Goal: Use online tool/utility

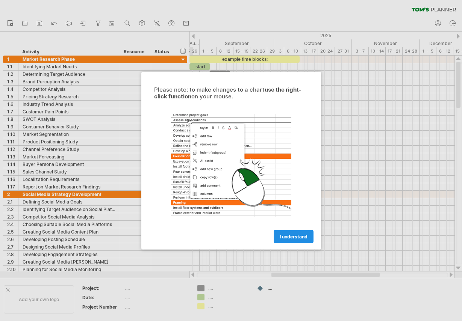
click at [293, 236] on span "I understand" at bounding box center [294, 237] width 28 height 6
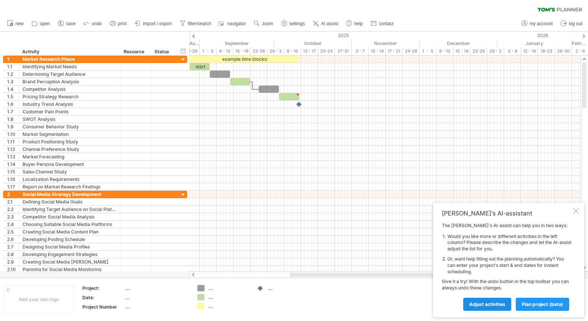
click at [461, 305] on span "Adjust activities" at bounding box center [487, 305] width 36 height 6
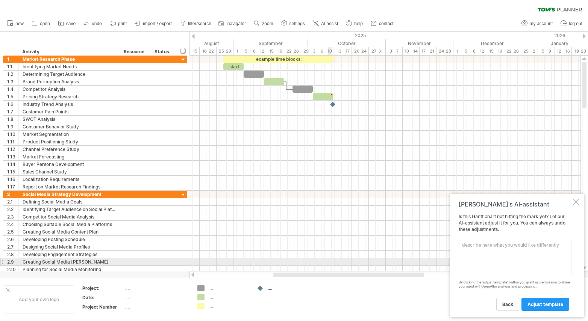
drag, startPoint x: 346, startPoint y: 275, endPoint x: 329, endPoint y: 263, distance: 20.4
click at [329, 263] on div "Trying to reach [DOMAIN_NAME] Connected again... 0% clear filter new 1" at bounding box center [294, 160] width 588 height 321
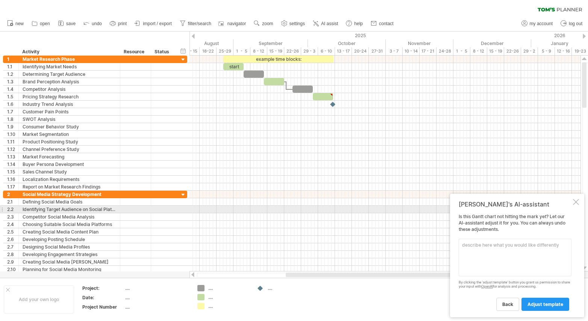
click at [461, 201] on div at bounding box center [576, 202] width 6 height 6
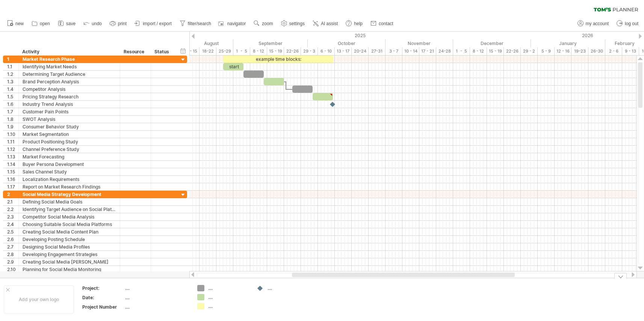
click at [461, 276] on div at bounding box center [620, 276] width 12 height 6
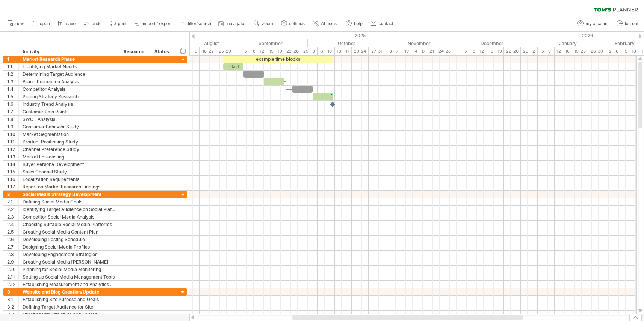
click at [461, 318] on div at bounding box center [635, 317] width 12 height 7
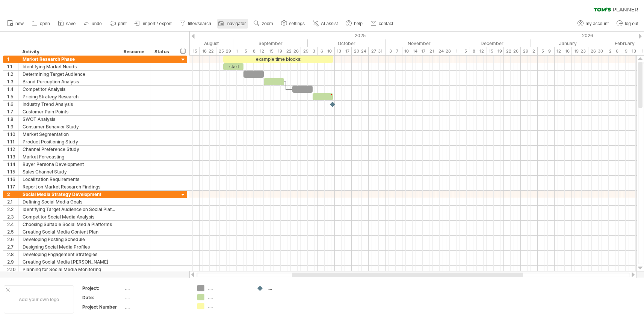
click at [238, 24] on span "navigator" at bounding box center [236, 23] width 18 height 5
click at [300, 25] on span "settings" at bounding box center [296, 23] width 15 height 5
select select "*"
select select "**"
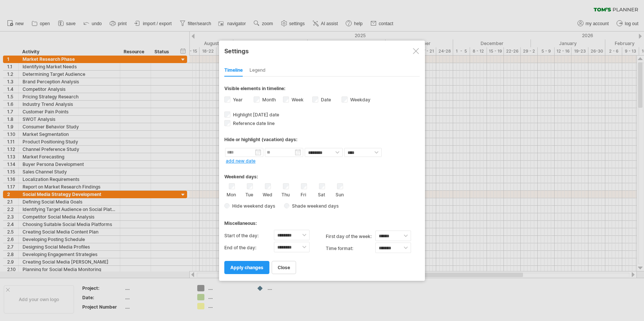
click at [299, 26] on div at bounding box center [322, 160] width 644 height 321
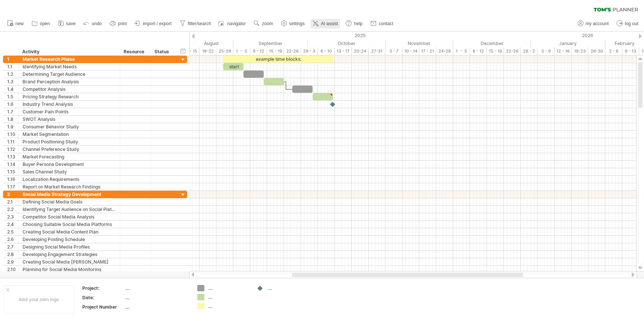
click at [328, 24] on span "AI assist" at bounding box center [329, 23] width 17 height 5
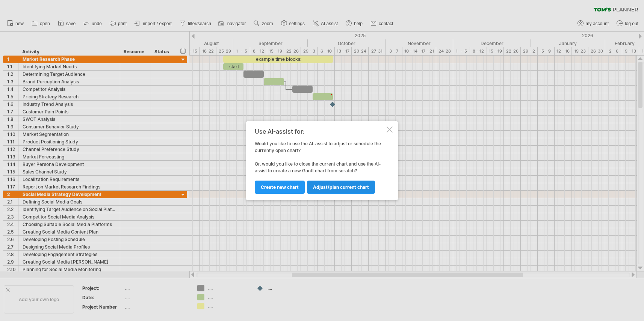
click at [322, 186] on span "Adjust/plan current chart" at bounding box center [341, 188] width 56 height 6
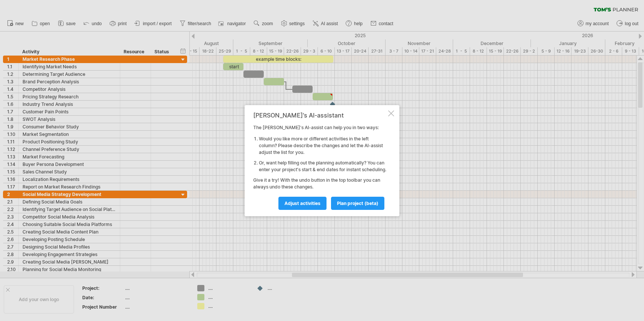
click at [393, 110] on div at bounding box center [391, 113] width 6 height 6
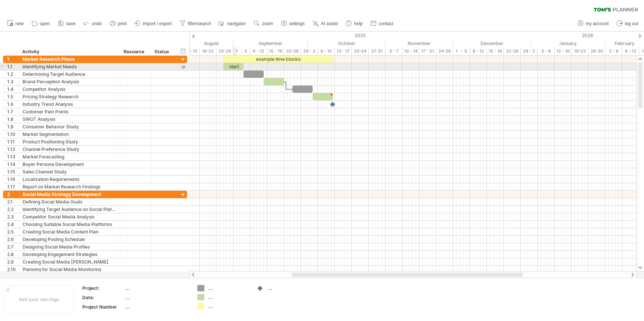
click at [235, 66] on div "start" at bounding box center [233, 66] width 20 height 7
drag, startPoint x: 232, startPoint y: 66, endPoint x: 237, endPoint y: 68, distance: 5.4
click at [238, 68] on div "*****" at bounding box center [233, 66] width 20 height 7
click at [233, 67] on div "*****" at bounding box center [233, 66] width 20 height 7
click at [185, 67] on div at bounding box center [183, 67] width 7 height 8
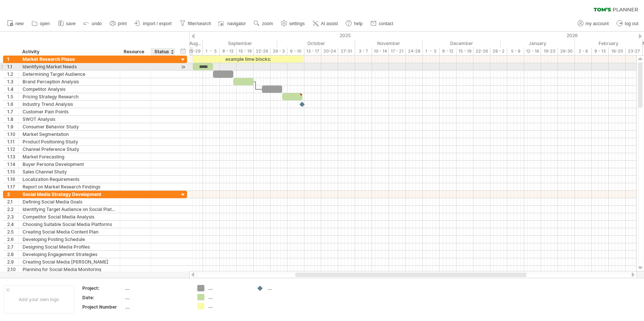
click at [183, 67] on div at bounding box center [183, 67] width 7 height 8
click at [183, 66] on div at bounding box center [183, 67] width 7 height 8
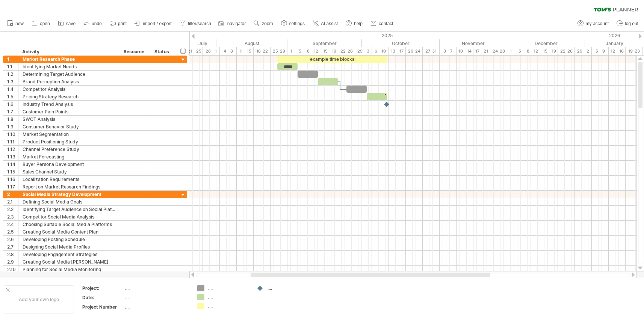
drag, startPoint x: 321, startPoint y: 274, endPoint x: 277, endPoint y: 275, distance: 44.7
click at [277, 275] on div at bounding box center [371, 275] width 240 height 5
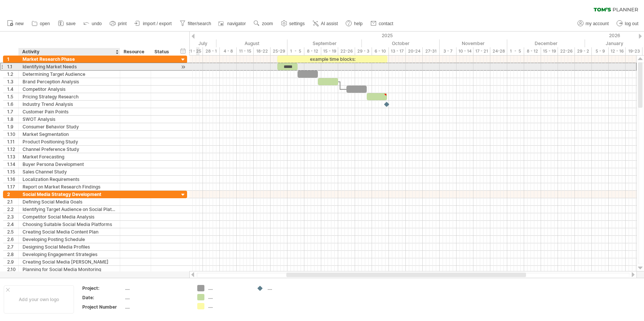
click at [88, 66] on div "Identifying Market Needs" at bounding box center [70, 66] width 94 height 7
click at [287, 65] on div "*****" at bounding box center [287, 66] width 20 height 7
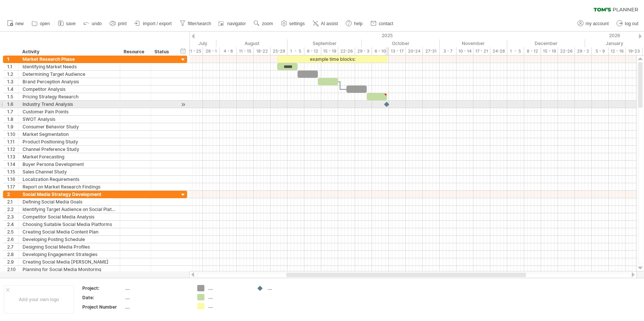
click at [386, 104] on div at bounding box center [387, 104] width 8 height 7
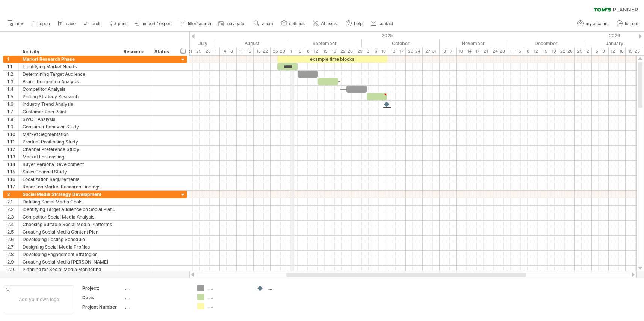
click at [294, 49] on div "1 - 5" at bounding box center [295, 51] width 17 height 8
click at [288, 58] on div "example time blocks:" at bounding box center [332, 59] width 110 height 7
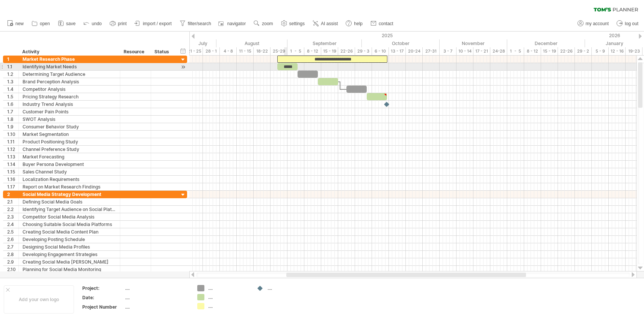
click at [285, 68] on div "*****" at bounding box center [287, 66] width 20 height 7
click at [282, 66] on div "*****" at bounding box center [287, 66] width 20 height 7
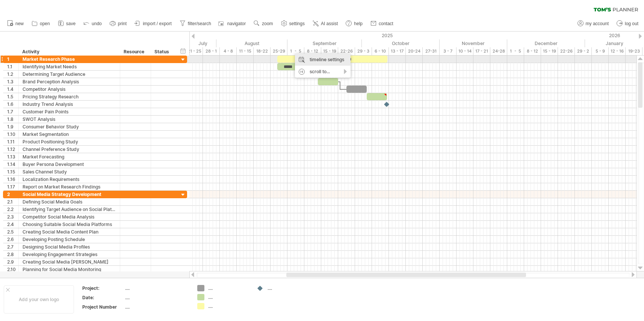
click at [308, 60] on div "timeline settings" at bounding box center [323, 60] width 56 height 12
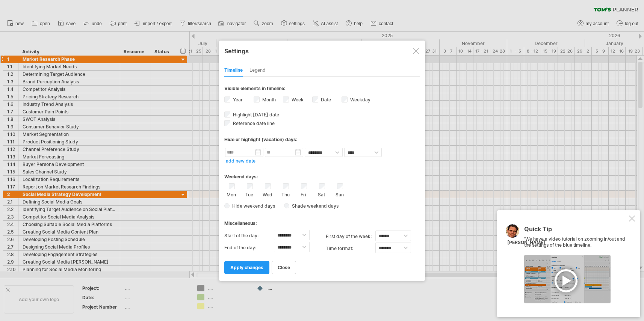
click at [461, 280] on div at bounding box center [567, 279] width 86 height 48
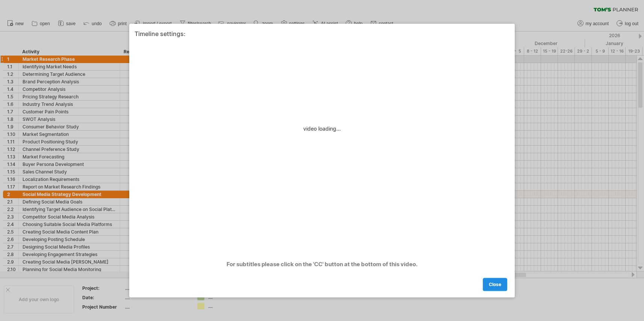
click at [461, 286] on span "close" at bounding box center [495, 285] width 12 height 6
